Goal: Check status

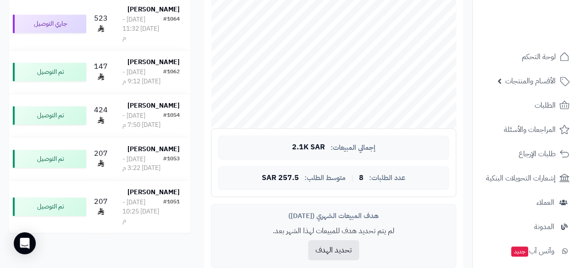
scroll to position [235, 0]
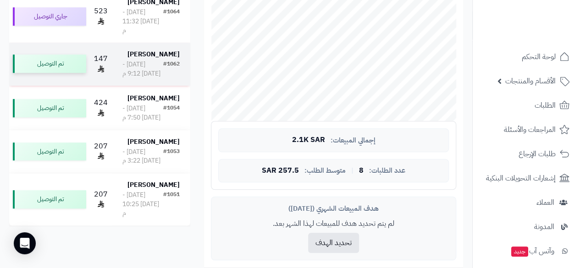
click at [51, 72] on div "تم التوصيل" at bounding box center [49, 64] width 73 height 18
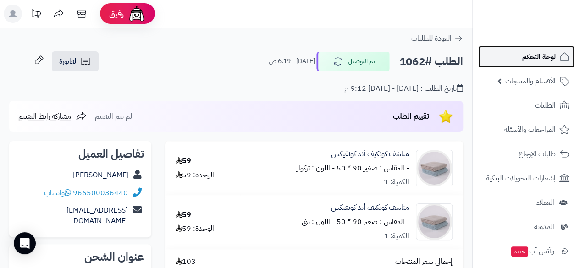
click at [536, 54] on span "لوحة التحكم" at bounding box center [538, 56] width 33 height 13
